Goal: Task Accomplishment & Management: Use online tool/utility

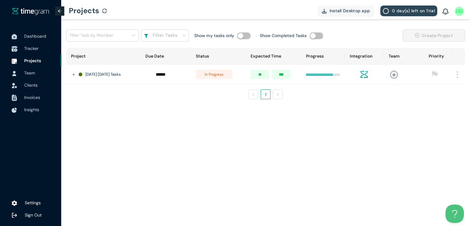
click at [27, 44] on span "Tracker" at bounding box center [40, 48] width 32 height 12
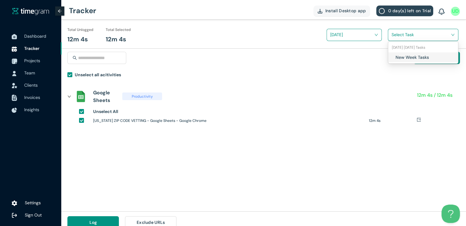
click at [403, 36] on input "search" at bounding box center [420, 34] width 59 height 9
click at [390, 57] on div "New Week Tasks" at bounding box center [423, 57] width 70 height 10
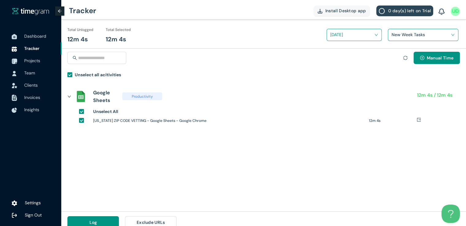
scroll to position [7, 0]
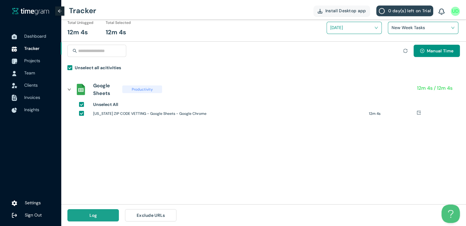
click at [99, 214] on button "Log" at bounding box center [92, 215] width 51 height 12
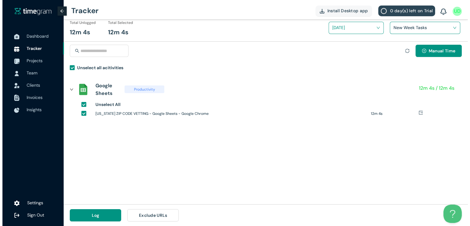
scroll to position [0, 0]
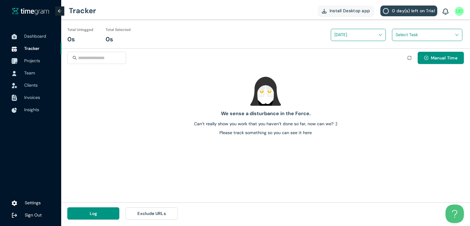
click at [40, 60] on span "Projects" at bounding box center [32, 61] width 16 height 6
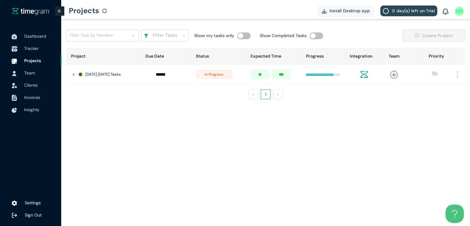
click at [37, 50] on span "Tracker" at bounding box center [31, 49] width 14 height 6
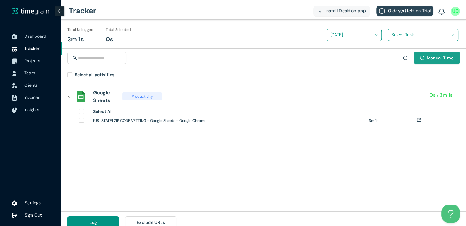
click at [432, 59] on span "Manual Time" at bounding box center [440, 58] width 27 height 7
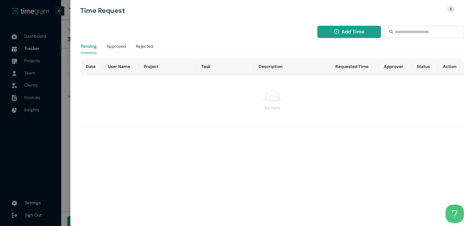
click at [350, 33] on span "Add Time" at bounding box center [353, 32] width 23 height 8
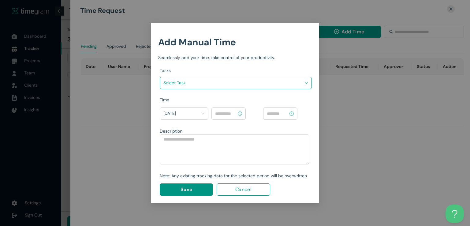
click at [282, 66] on div "Add Manual Time Seamlessly add your time, take control of your productivity." at bounding box center [235, 48] width 154 height 36
click at [276, 82] on input "search" at bounding box center [234, 82] width 141 height 9
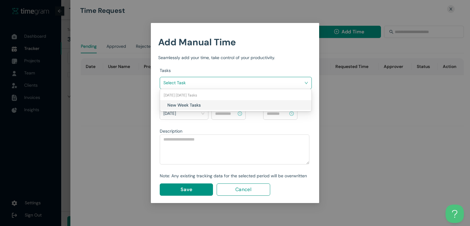
click at [222, 108] on div "New Week Tasks" at bounding box center [236, 105] width 152 height 10
click at [222, 108] on div at bounding box center [229, 113] width 34 height 12
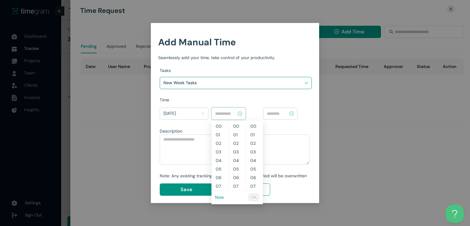
click at [224, 114] on input at bounding box center [225, 113] width 21 height 7
click at [218, 198] on link "Now" at bounding box center [219, 197] width 9 height 6
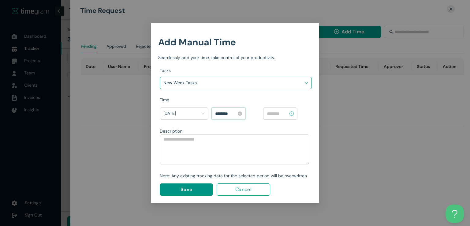
scroll to position [352, 0]
click at [219, 112] on input "********" at bounding box center [225, 113] width 21 height 7
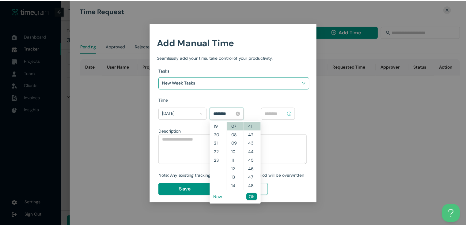
scroll to position [154, 0]
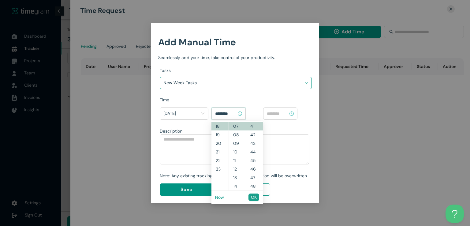
click at [253, 198] on span "OK" at bounding box center [254, 197] width 6 height 7
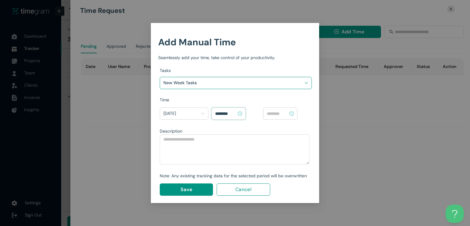
type input "********"
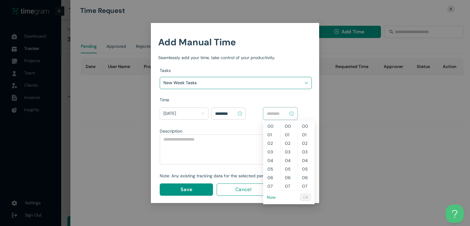
click at [277, 112] on input at bounding box center [277, 113] width 21 height 7
click at [273, 196] on link "Now" at bounding box center [271, 197] width 9 height 6
type input "********"
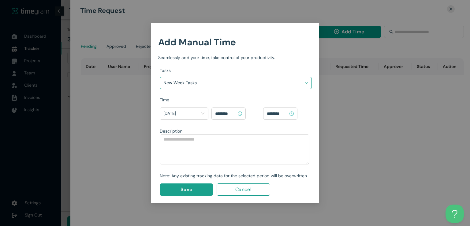
click at [200, 190] on button "Save" at bounding box center [186, 189] width 53 height 12
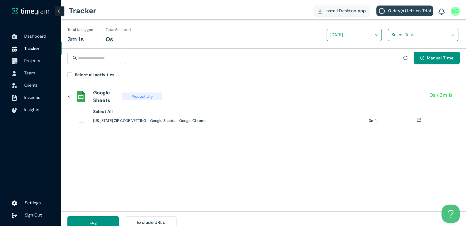
click at [37, 62] on span "Projects" at bounding box center [32, 61] width 16 height 6
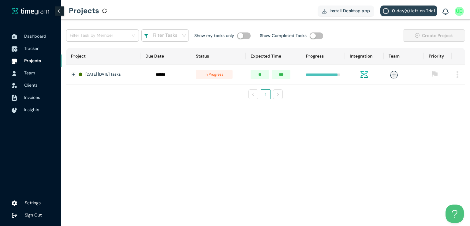
click at [29, 45] on span "Tracker" at bounding box center [40, 48] width 32 height 12
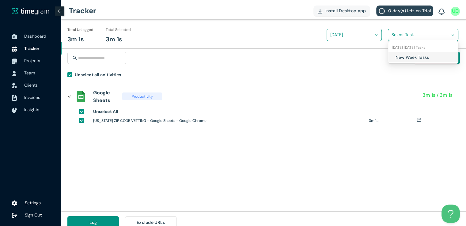
click at [408, 39] on input "search" at bounding box center [420, 34] width 59 height 9
click at [394, 53] on div "New Week Tasks" at bounding box center [423, 57] width 70 height 10
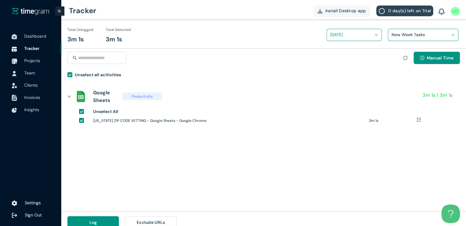
scroll to position [7, 0]
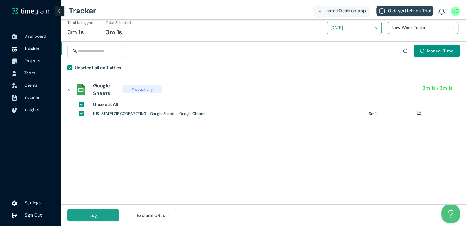
click at [93, 216] on span "Log" at bounding box center [93, 215] width 8 height 7
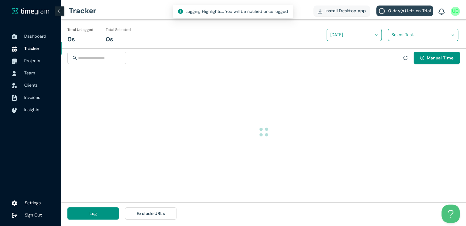
scroll to position [0, 0]
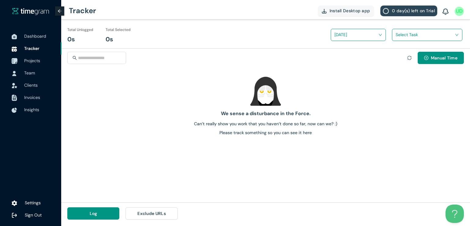
click at [30, 60] on span "Projects" at bounding box center [32, 61] width 16 height 6
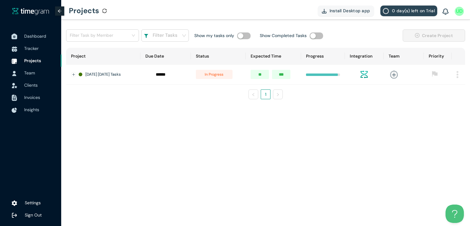
click at [29, 39] on span "Dashboard" at bounding box center [40, 36] width 32 height 12
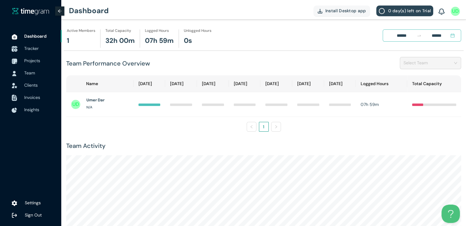
click at [22, 47] on li "Tracker" at bounding box center [31, 48] width 62 height 12
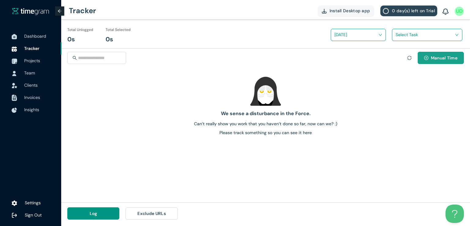
click at [424, 62] on button "Manual Time" at bounding box center [441, 58] width 46 height 12
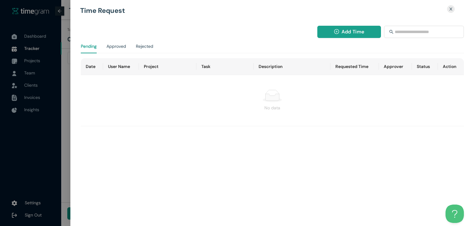
click at [351, 32] on span "Add Time" at bounding box center [353, 32] width 23 height 8
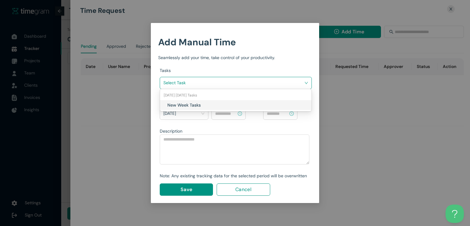
click at [266, 81] on input "search" at bounding box center [234, 82] width 141 height 9
click at [198, 104] on h1 "New Week Tasks" at bounding box center [203, 105] width 72 height 7
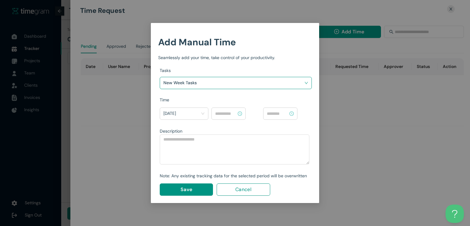
click at [246, 115] on div at bounding box center [229, 113] width 34 height 12
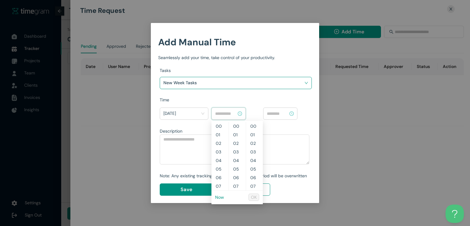
click at [235, 113] on input at bounding box center [225, 113] width 21 height 7
click at [220, 195] on link "Now" at bounding box center [219, 197] width 9 height 6
click at [223, 114] on input "********" at bounding box center [225, 113] width 21 height 7
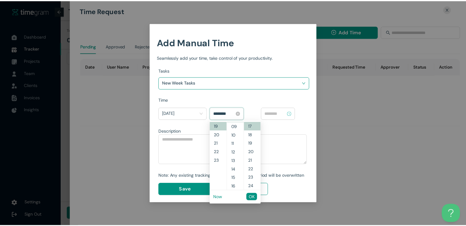
scroll to position [69, 0]
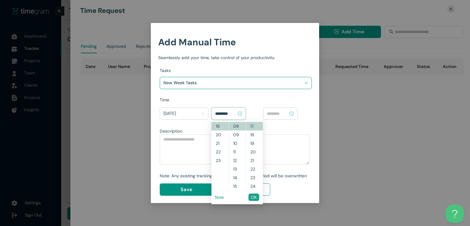
click at [254, 197] on span "OK" at bounding box center [254, 197] width 6 height 7
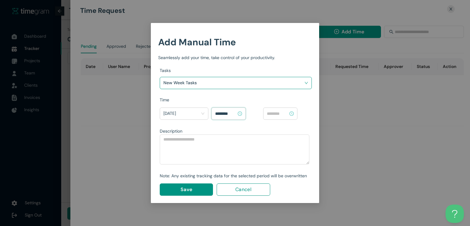
type input "********"
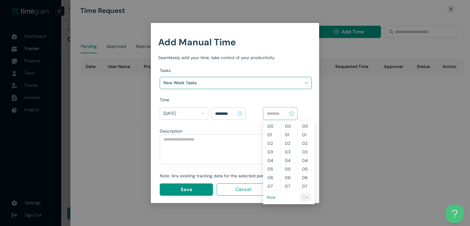
click at [277, 112] on input at bounding box center [277, 113] width 21 height 7
click at [271, 198] on link "Now" at bounding box center [271, 197] width 9 height 6
type input "********"
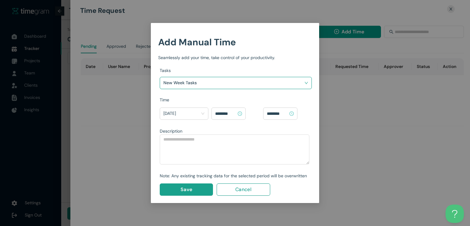
click at [182, 191] on span "Save" at bounding box center [187, 190] width 12 height 8
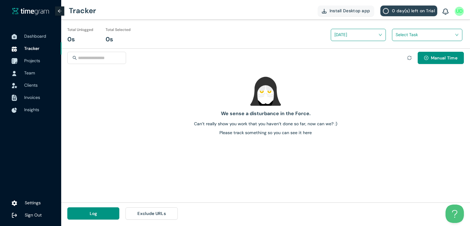
click at [32, 60] on span "Projects" at bounding box center [32, 61] width 16 height 6
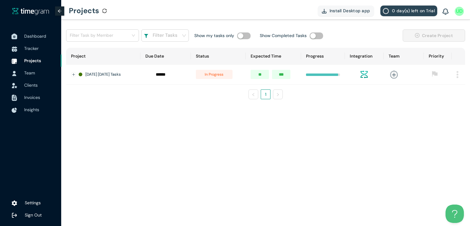
click at [34, 39] on span "Dashboard" at bounding box center [35, 36] width 22 height 6
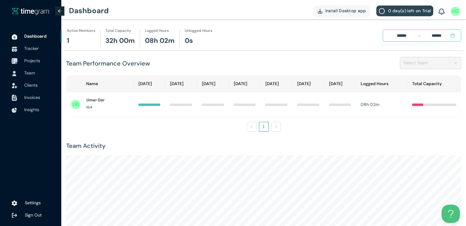
click at [34, 59] on span "Projects" at bounding box center [32, 61] width 16 height 6
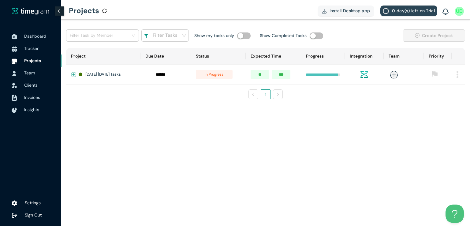
click at [75, 74] on button "Expand row" at bounding box center [73, 74] width 5 height 5
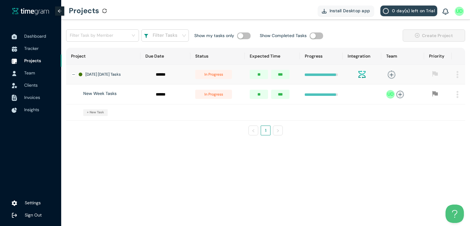
click at [209, 96] on span "in progress" at bounding box center [213, 94] width 37 height 9
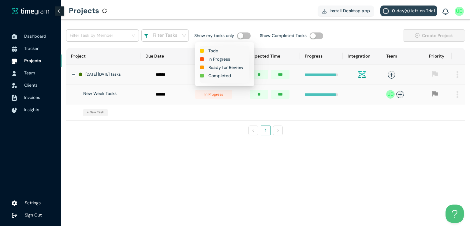
click at [219, 76] on h1 "Completed" at bounding box center [220, 75] width 23 height 7
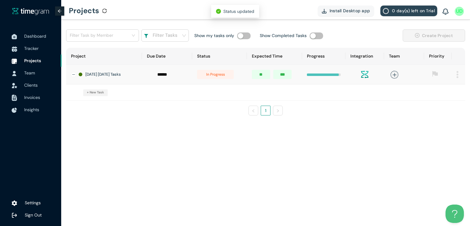
click at [214, 77] on span "in progress" at bounding box center [215, 74] width 37 height 9
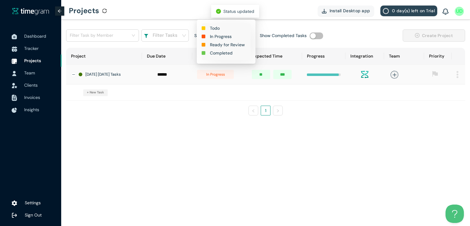
click at [218, 52] on h1 "Completed" at bounding box center [221, 53] width 23 height 7
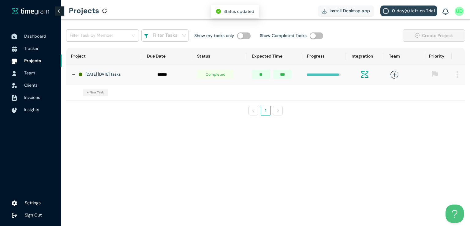
click at [32, 35] on span "Dashboard" at bounding box center [35, 36] width 22 height 6
